Goal: Information Seeking & Learning: Check status

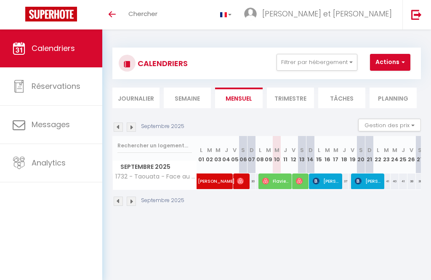
click at [415, 13] on img at bounding box center [416, 14] width 11 height 11
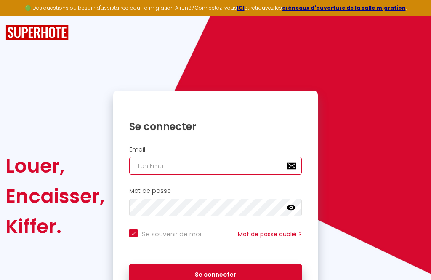
click at [199, 161] on input "email" at bounding box center [215, 166] width 172 height 18
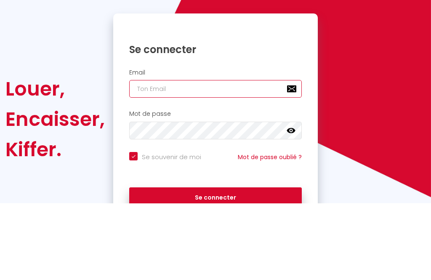
type input "[EMAIL_ADDRESS][DOMAIN_NAME]"
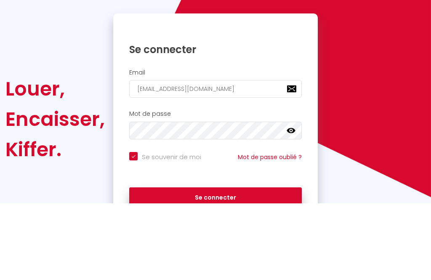
click at [215, 264] on button "Se connecter" at bounding box center [215, 274] width 172 height 21
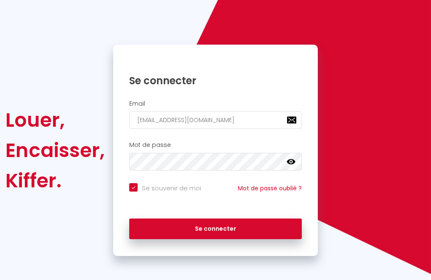
checkbox input "true"
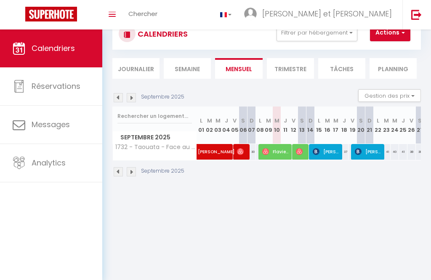
scroll to position [27, 0]
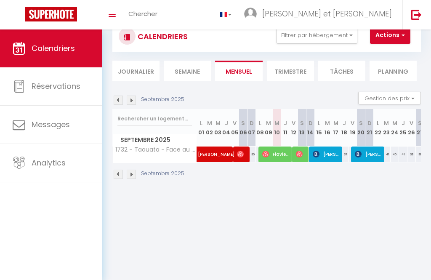
click at [57, 158] on span "Analytics" at bounding box center [49, 162] width 34 height 11
select select "2025"
select select "9"
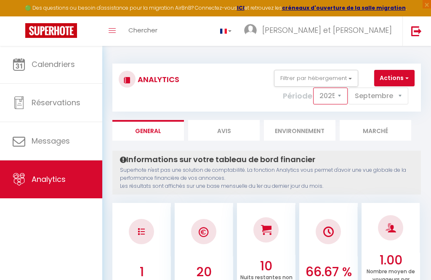
click at [344, 95] on select "2014 2015 2016 2017 2018 2019 2020 2021 2022 2023 2024 2025 2026 2027" at bounding box center [330, 95] width 34 height 17
select select "2026"
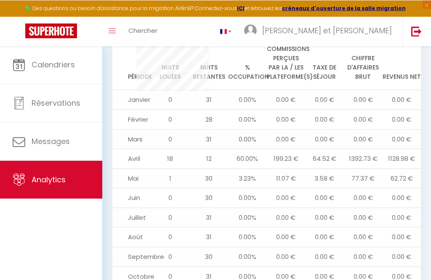
scroll to position [714, 0]
